Goal: Task Accomplishment & Management: Complete application form

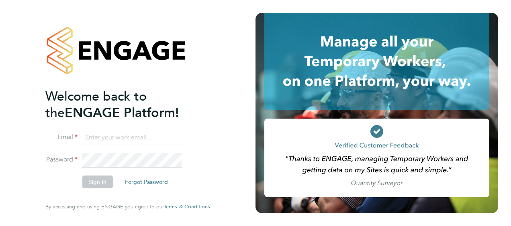
type input "daniel.martin@vistry.co.uk"
click at [102, 181] on button "Sign In" at bounding box center [97, 182] width 31 height 13
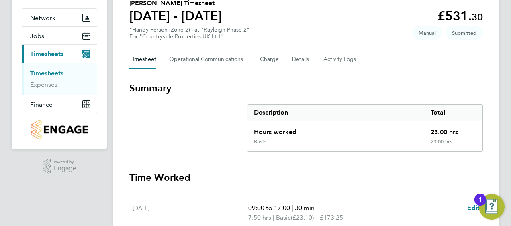
scroll to position [47, 0]
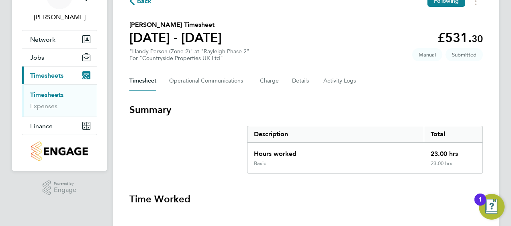
click at [47, 94] on link "Timesheets" at bounding box center [46, 95] width 33 height 8
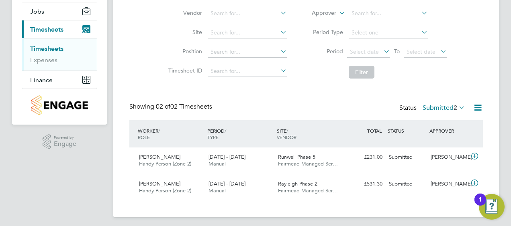
scroll to position [96, 0]
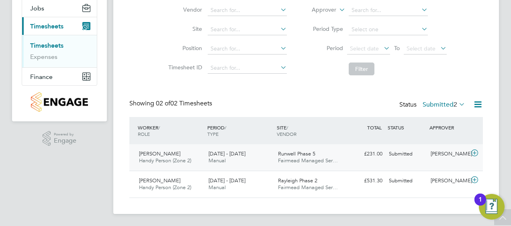
click at [474, 155] on icon at bounding box center [474, 153] width 10 height 6
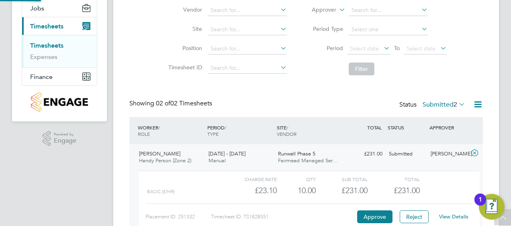
scroll to position [14, 78]
click at [234, 154] on span "[DATE] - [DATE]" at bounding box center [226, 154] width 37 height 7
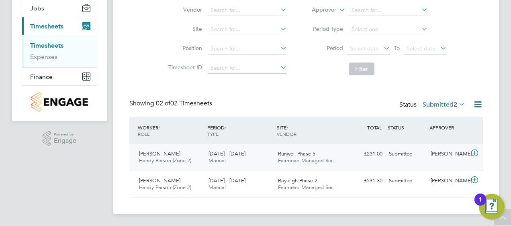
click at [454, 157] on div "[PERSON_NAME]" at bounding box center [448, 154] width 42 height 13
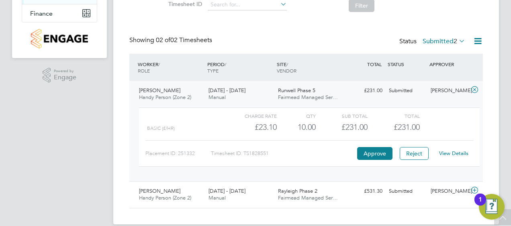
scroll to position [170, 0]
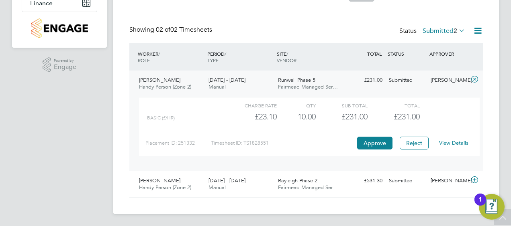
click at [455, 145] on link "View Details" at bounding box center [453, 143] width 29 height 7
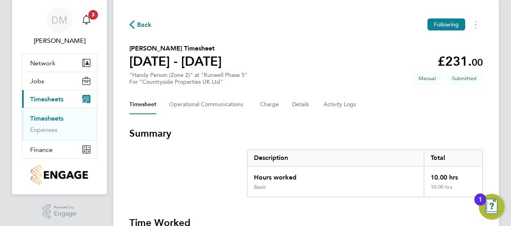
scroll to position [24, 0]
click at [47, 117] on link "Timesheets" at bounding box center [46, 118] width 33 height 8
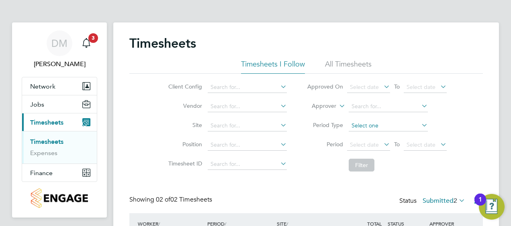
scroll to position [96, 0]
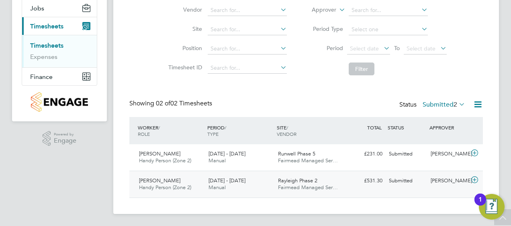
click at [454, 179] on div "[PERSON_NAME]" at bounding box center [448, 181] width 42 height 13
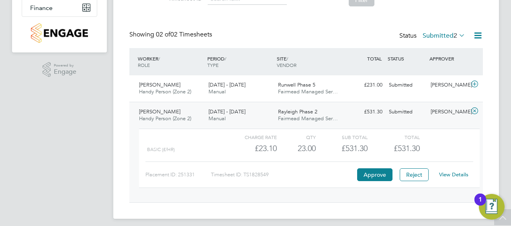
scroll to position [165, 0]
click at [450, 175] on link "View Details" at bounding box center [453, 175] width 29 height 7
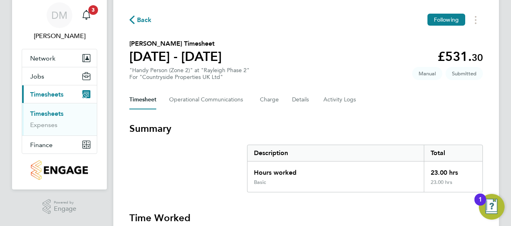
scroll to position [27, 0]
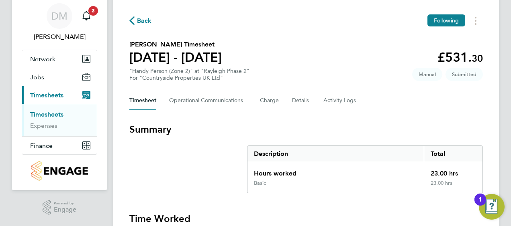
click at [46, 115] on link "Timesheets" at bounding box center [46, 115] width 33 height 8
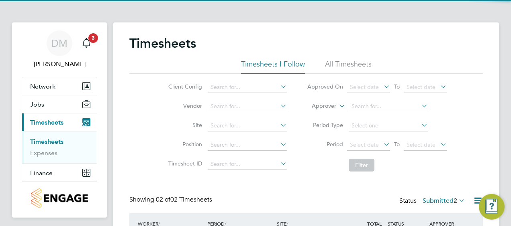
scroll to position [96, 0]
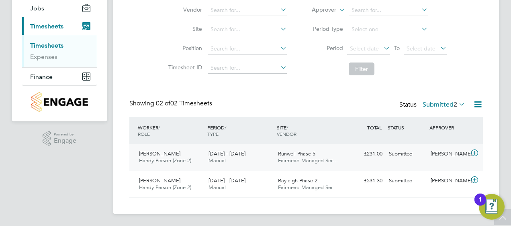
click at [436, 152] on div "[PERSON_NAME]" at bounding box center [448, 154] width 42 height 13
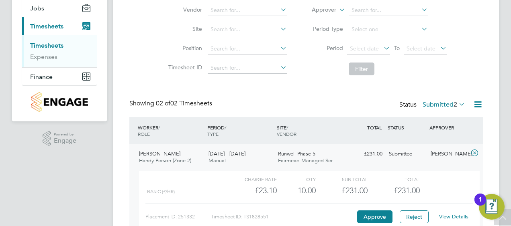
scroll to position [169, 0]
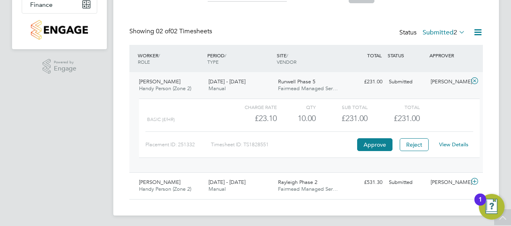
click at [456, 139] on div "View Details" at bounding box center [453, 144] width 39 height 13
click at [454, 144] on link "View Details" at bounding box center [453, 144] width 29 height 7
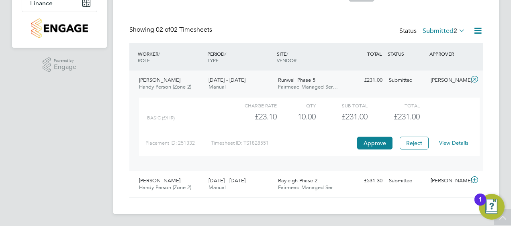
scroll to position [9, 0]
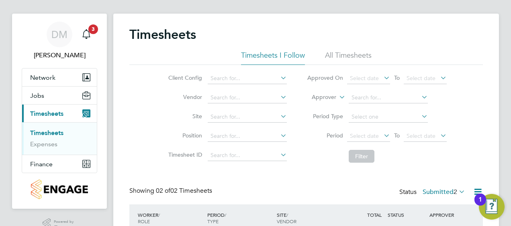
click at [47, 116] on span "Timesheets" at bounding box center [46, 114] width 33 height 8
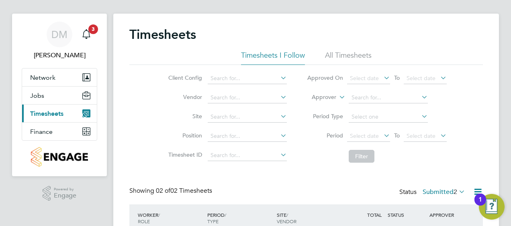
click at [57, 116] on span "Timesheets" at bounding box center [46, 114] width 33 height 8
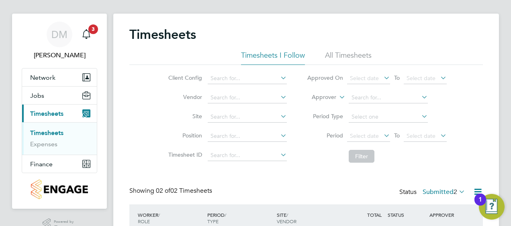
click at [55, 133] on link "Timesheets" at bounding box center [46, 133] width 33 height 8
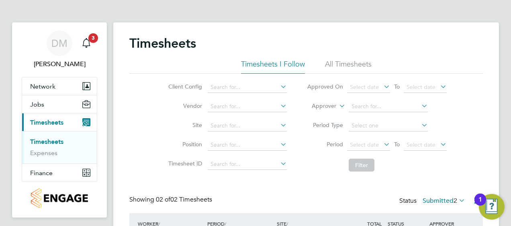
scroll to position [170, 0]
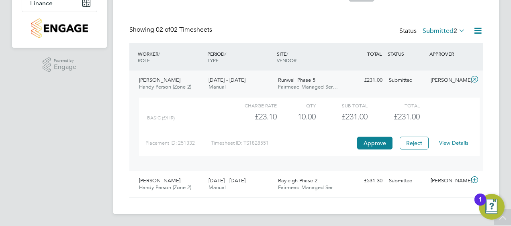
click at [454, 143] on link "View Details" at bounding box center [453, 143] width 29 height 7
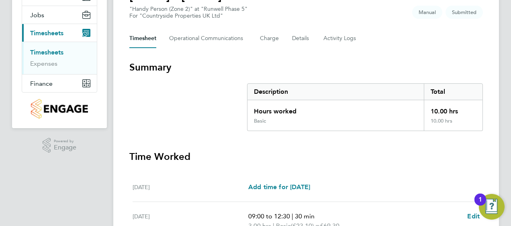
scroll to position [63, 0]
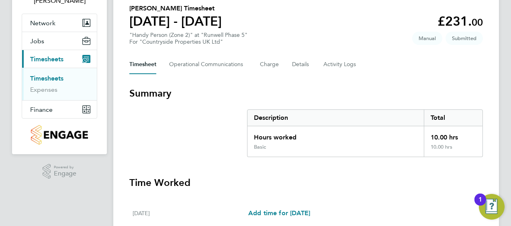
click at [45, 75] on link "Timesheets" at bounding box center [46, 79] width 33 height 8
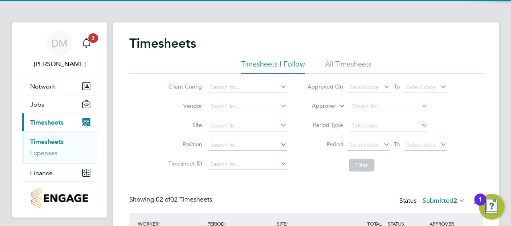
scroll to position [96, 0]
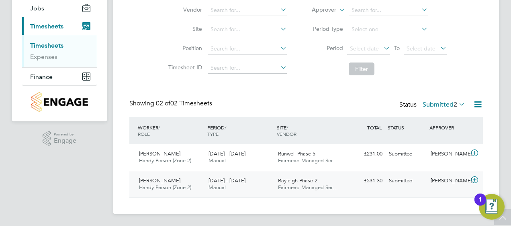
click at [475, 179] on icon at bounding box center [474, 180] width 10 height 6
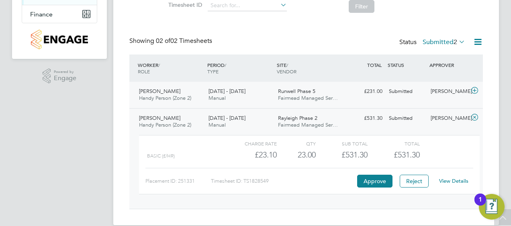
scroll to position [170, 0]
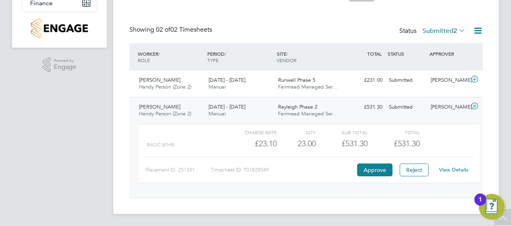
click at [453, 169] on link "View Details" at bounding box center [453, 170] width 29 height 7
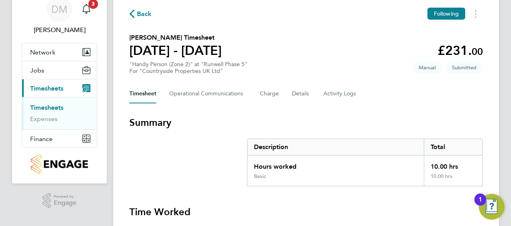
scroll to position [34, 0]
click at [54, 108] on link "Timesheets" at bounding box center [46, 108] width 33 height 8
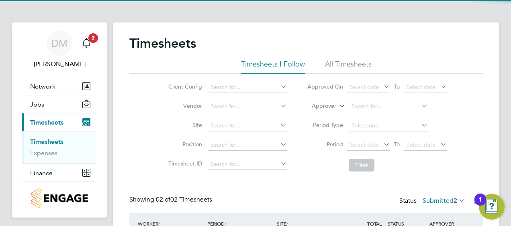
scroll to position [96, 0]
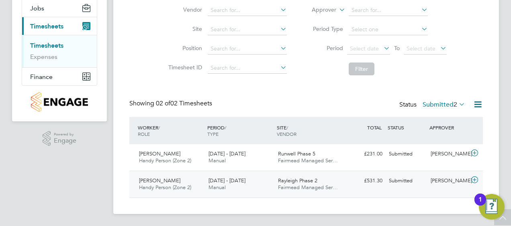
click at [474, 180] on icon at bounding box center [474, 180] width 10 height 6
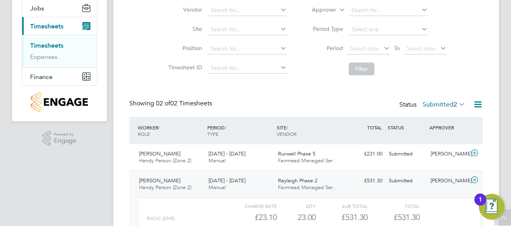
scroll to position [170, 0]
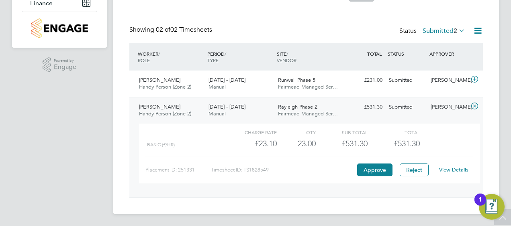
click at [457, 170] on link "View Details" at bounding box center [453, 170] width 29 height 7
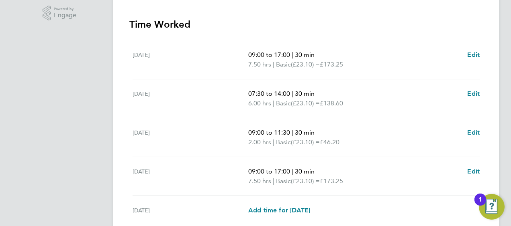
scroll to position [222, 0]
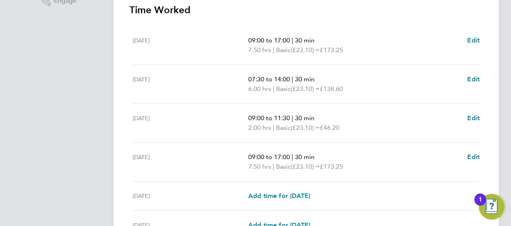
scroll to position [236, 0]
click at [300, 87] on span "(£23.10) =" at bounding box center [305, 89] width 29 height 8
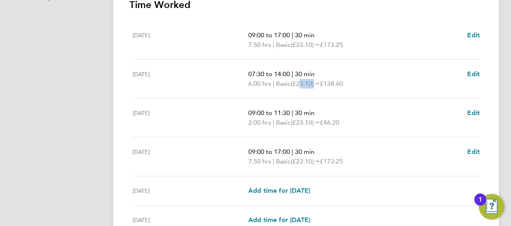
scroll to position [245, 0]
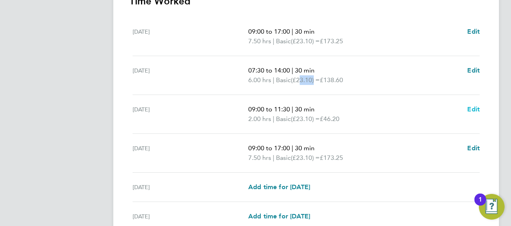
click at [470, 108] on span "Edit" at bounding box center [473, 110] width 12 height 8
select select "30"
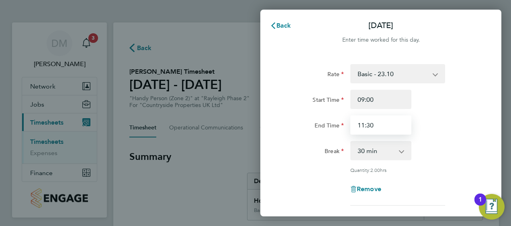
click at [383, 127] on input "11:30" at bounding box center [380, 125] width 61 height 19
drag, startPoint x: 383, startPoint y: 127, endPoint x: 352, endPoint y: 128, distance: 30.5
click at [352, 128] on input "11:30" at bounding box center [380, 125] width 61 height 19
type input "4"
type input "16:00"
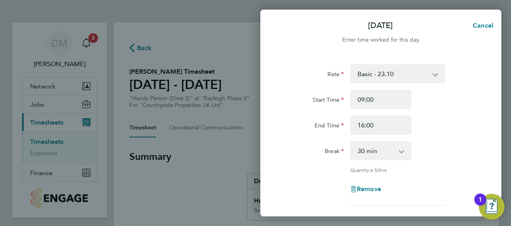
click at [481, 155] on div "Break 0 min 15 min 30 min 45 min 60 min 75 min 90 min" at bounding box center [380, 150] width 202 height 19
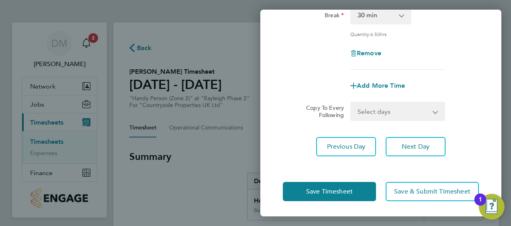
scroll to position [136, 0]
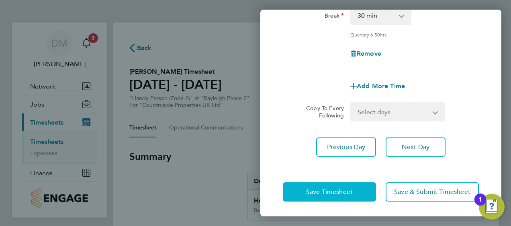
click at [356, 192] on button "Save Timesheet" at bounding box center [329, 192] width 93 height 19
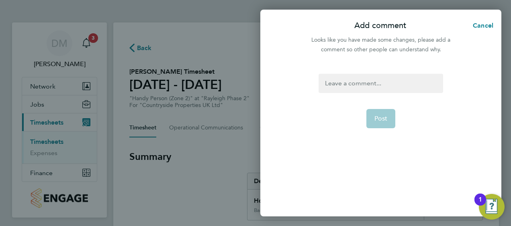
click at [370, 87] on div at bounding box center [380, 83] width 124 height 19
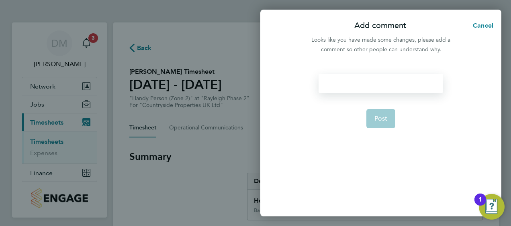
click at [370, 87] on div at bounding box center [380, 83] width 124 height 19
click at [343, 83] on div "Incoreect hours" at bounding box center [380, 83] width 124 height 19
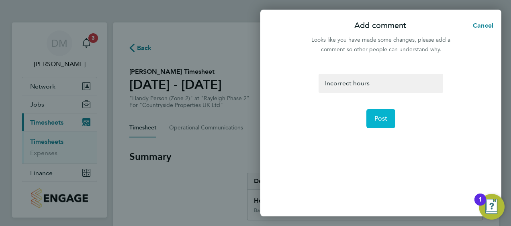
click at [381, 116] on span "Post" at bounding box center [380, 119] width 13 height 8
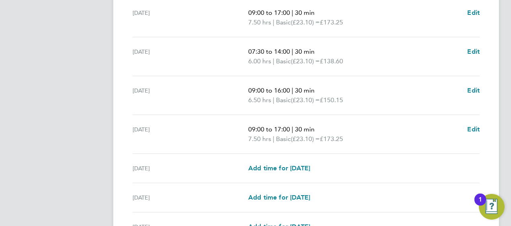
scroll to position [263, 0]
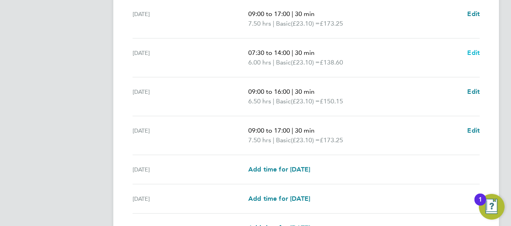
click at [472, 51] on span "Edit" at bounding box center [473, 53] width 12 height 8
select select "30"
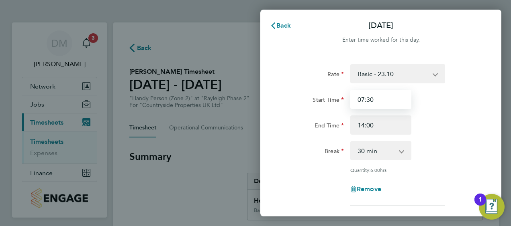
drag, startPoint x: 377, startPoint y: 99, endPoint x: 358, endPoint y: 100, distance: 18.9
click at [358, 100] on input "07:30" at bounding box center [380, 99] width 61 height 19
type input "12:30"
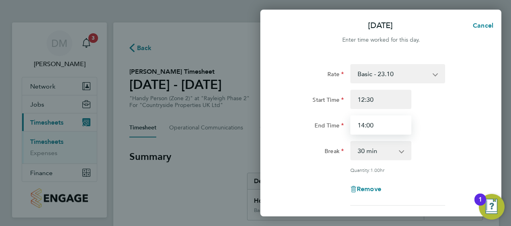
drag, startPoint x: 376, startPoint y: 125, endPoint x: 349, endPoint y: 126, distance: 26.5
click at [349, 126] on div "14:00" at bounding box center [380, 125] width 67 height 19
type input "16:00"
click at [461, 139] on div "Rate Basic - 23.10 Start Time 12:30 End Time 16:00 Break 0 min 15 min 30 min 45…" at bounding box center [381, 135] width 196 height 142
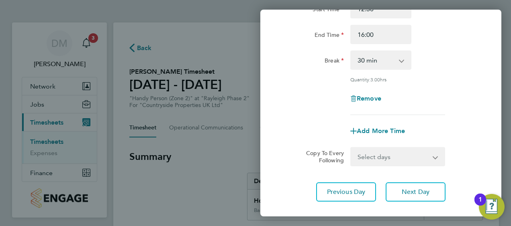
scroll to position [136, 0]
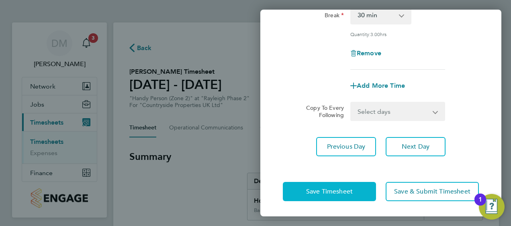
click at [313, 197] on button "Save Timesheet" at bounding box center [329, 191] width 93 height 19
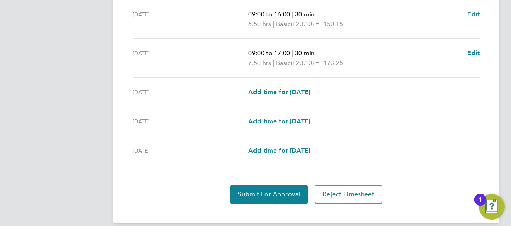
scroll to position [349, 0]
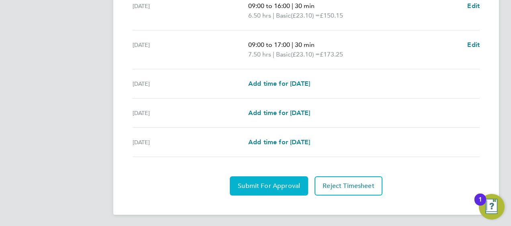
click at [255, 182] on span "Submit For Approval" at bounding box center [269, 186] width 62 height 8
click at [276, 189] on button "Approve Timesheet" at bounding box center [268, 186] width 75 height 19
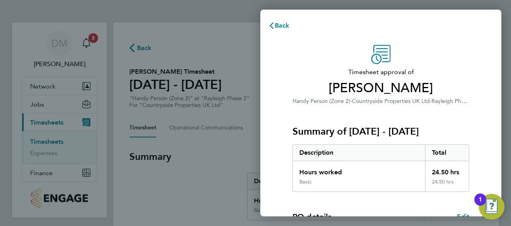
scroll to position [157, 0]
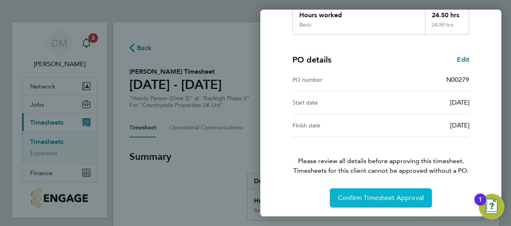
click at [369, 190] on button "Confirm Timesheet Approval" at bounding box center [381, 198] width 102 height 19
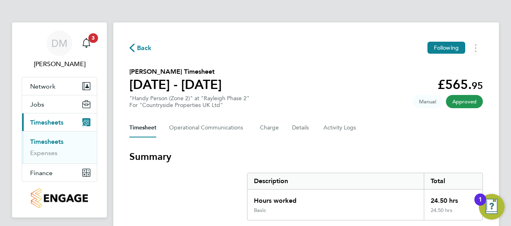
click at [35, 142] on link "Timesheets" at bounding box center [46, 142] width 33 height 8
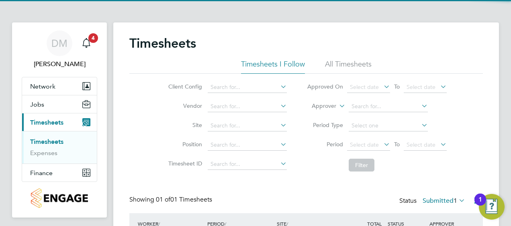
scroll to position [70, 0]
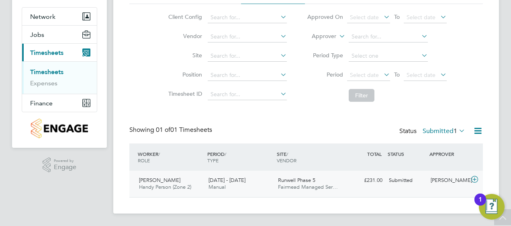
click at [416, 182] on div "Submitted" at bounding box center [406, 180] width 42 height 13
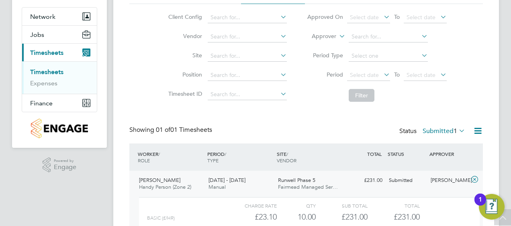
scroll to position [143, 0]
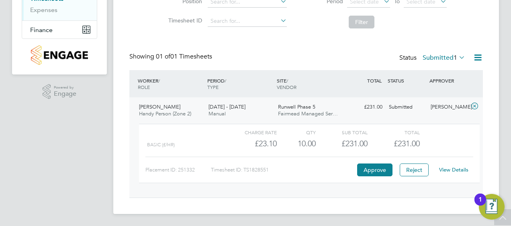
click at [452, 169] on link "View Details" at bounding box center [453, 170] width 29 height 7
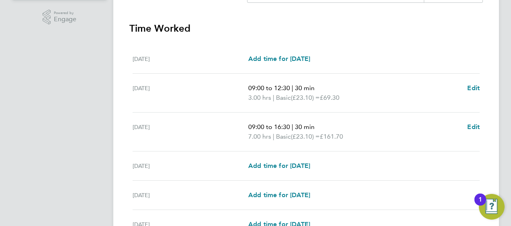
scroll to position [218, 0]
click at [474, 126] on span "Edit" at bounding box center [473, 128] width 12 height 8
select select "30"
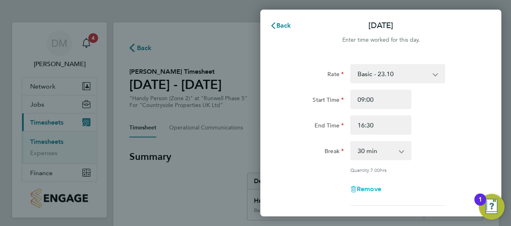
click at [362, 187] on span "Remove" at bounding box center [368, 189] width 24 height 8
select select "null"
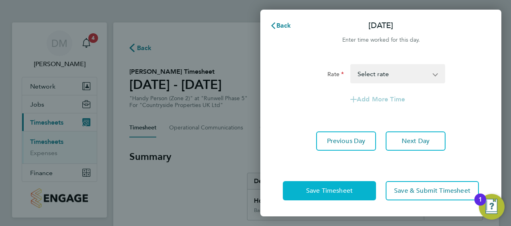
click at [355, 195] on button "Save Timesheet" at bounding box center [329, 190] width 93 height 19
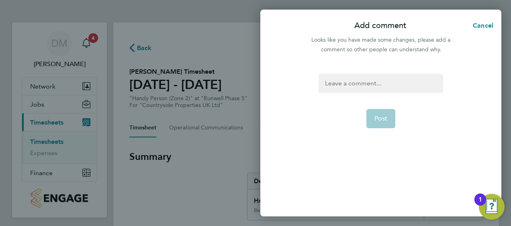
click at [350, 78] on div at bounding box center [380, 83] width 124 height 19
click at [379, 118] on span "Post" at bounding box center [380, 119] width 13 height 8
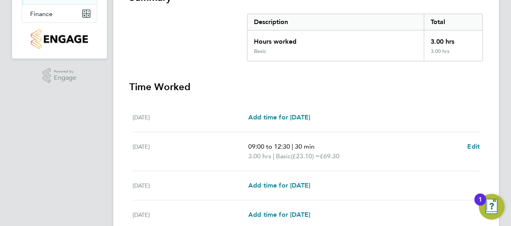
scroll to position [161, 0]
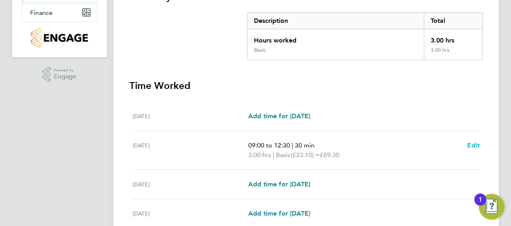
click at [470, 142] on span "Edit" at bounding box center [473, 146] width 12 height 8
select select "30"
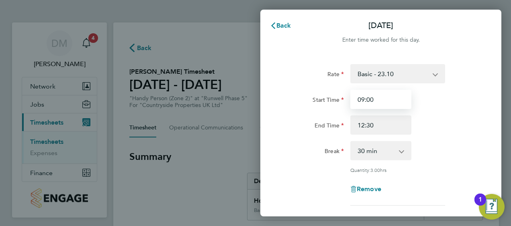
click at [382, 100] on input "09:00" at bounding box center [380, 99] width 61 height 19
type input "07:30"
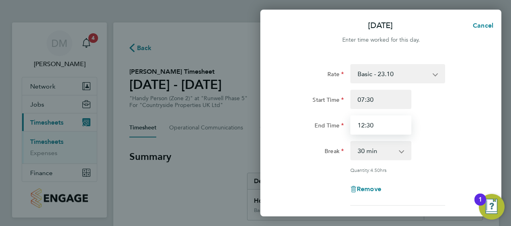
click at [378, 120] on input "12:30" at bounding box center [380, 125] width 61 height 19
type input "12:00"
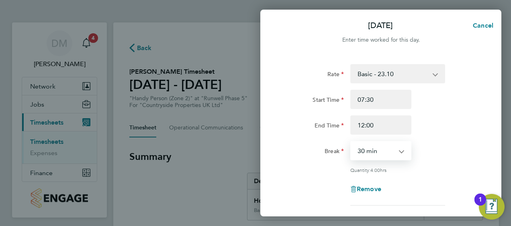
click at [373, 153] on select "0 min 15 min 30 min 45 min 60 min 75 min 90 min" at bounding box center [376, 151] width 50 height 18
select select "0"
click at [351, 142] on select "0 min 15 min 30 min 45 min 60 min 75 min 90 min" at bounding box center [376, 151] width 50 height 18
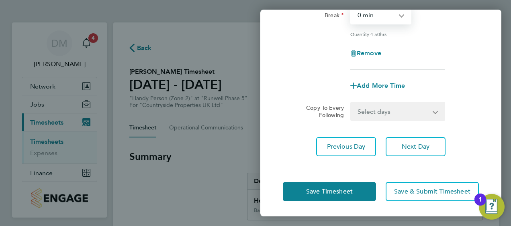
scroll to position [136, 0]
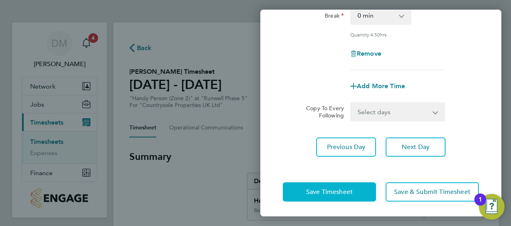
click at [344, 196] on button "Save Timesheet" at bounding box center [329, 192] width 93 height 19
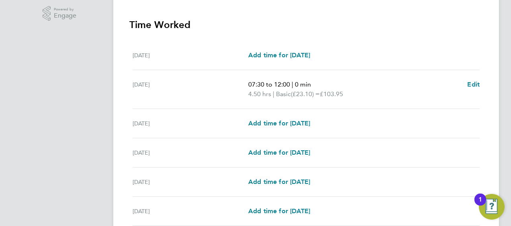
scroll to position [320, 0]
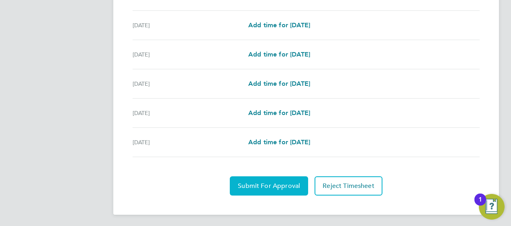
click at [291, 184] on span "Submit For Approval" at bounding box center [269, 186] width 62 height 8
click at [291, 184] on span "Approve Timesheet" at bounding box center [268, 186] width 59 height 8
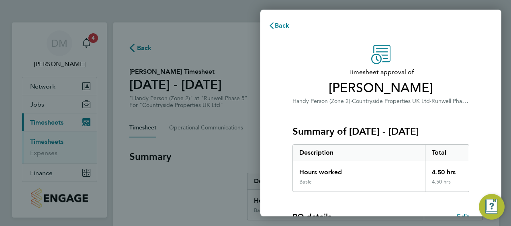
scroll to position [134, 0]
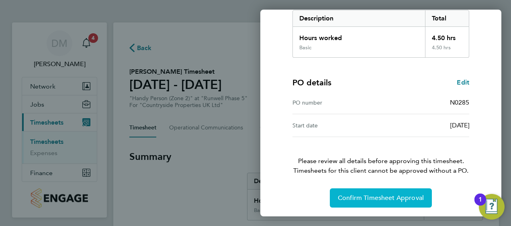
click at [358, 204] on button "Confirm Timesheet Approval" at bounding box center [381, 198] width 102 height 19
